Goal: Task Accomplishment & Management: Manage account settings

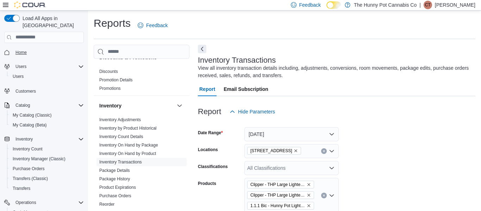
scroll to position [0, 544]
click at [23, 50] on span "Home" at bounding box center [20, 53] width 11 height 6
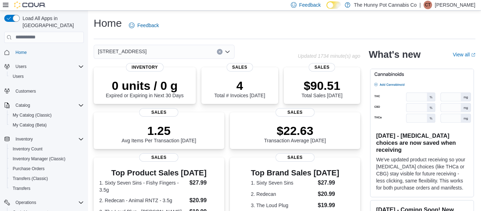
click at [454, 6] on p "[PERSON_NAME]" at bounding box center [455, 5] width 40 height 8
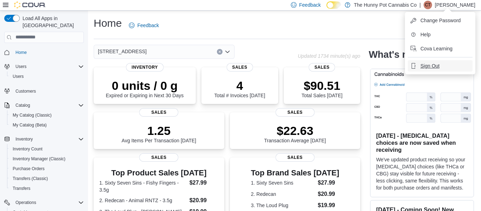
click at [434, 70] on button "Sign Out" at bounding box center [440, 65] width 65 height 11
